Goal: Task Accomplishment & Management: Use online tool/utility

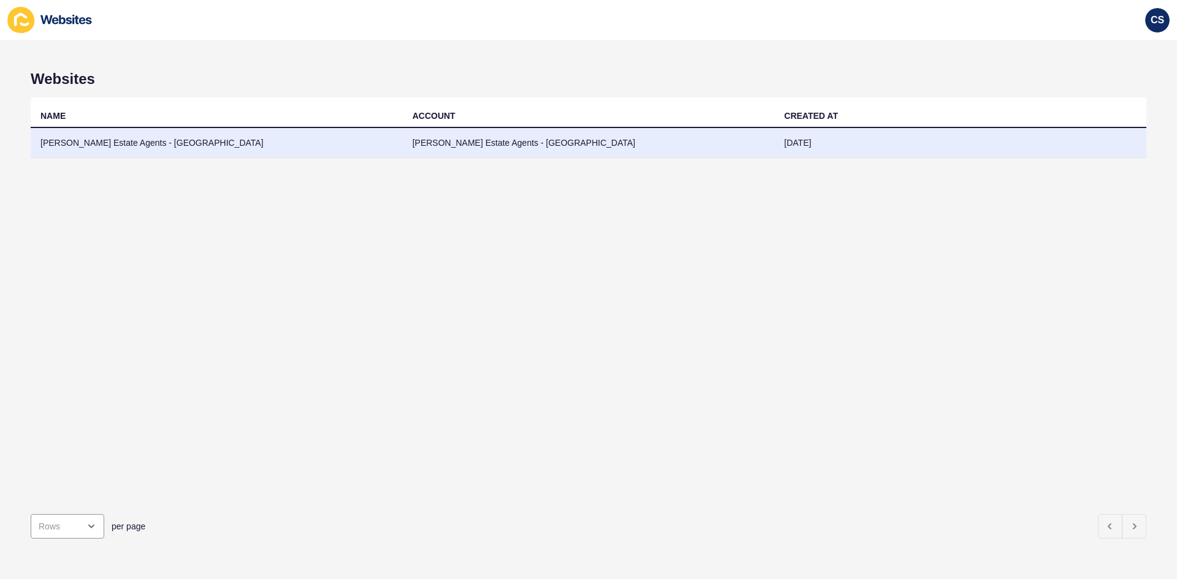
click at [258, 131] on td "[PERSON_NAME] Estate Agents - [GEOGRAPHIC_DATA]" at bounding box center [217, 143] width 372 height 30
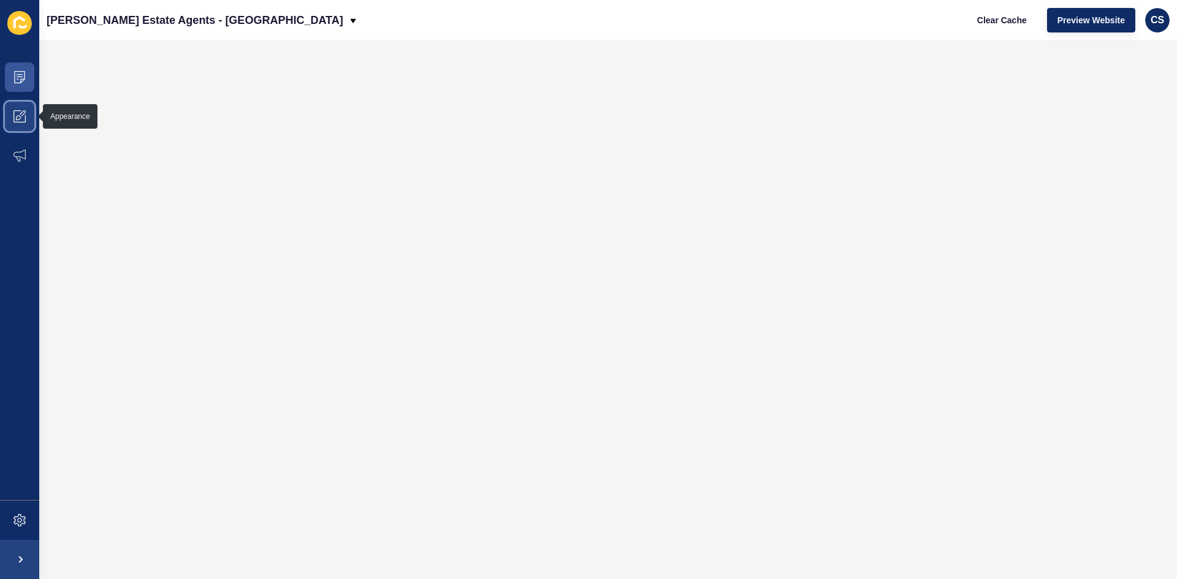
click at [16, 110] on span at bounding box center [19, 116] width 39 height 39
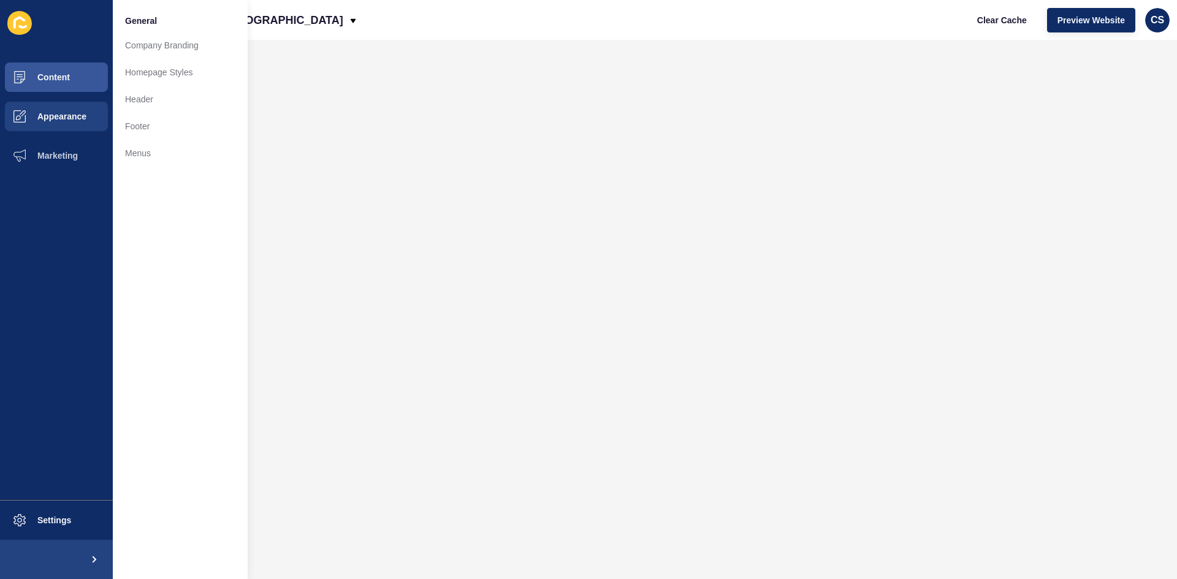
click at [21, 36] on span at bounding box center [19, 23] width 39 height 39
click at [19, 27] on icon at bounding box center [22, 27] width 9 height 4
click at [51, 149] on button "Marketing" at bounding box center [56, 155] width 113 height 39
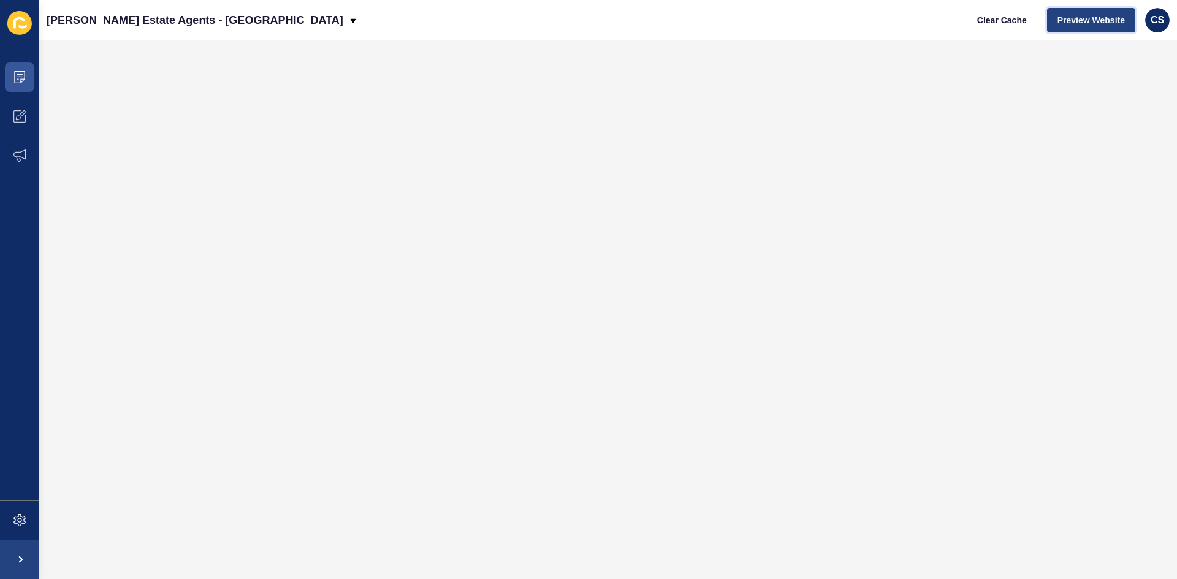
click at [1085, 20] on span "Preview Website" at bounding box center [1091, 20] width 67 height 12
click at [872, 6] on div "[PERSON_NAME] Estate Agents - Boxmoor Clear Cache Preview Website CS" at bounding box center [608, 20] width 1138 height 40
